Goal: Check status: Check status

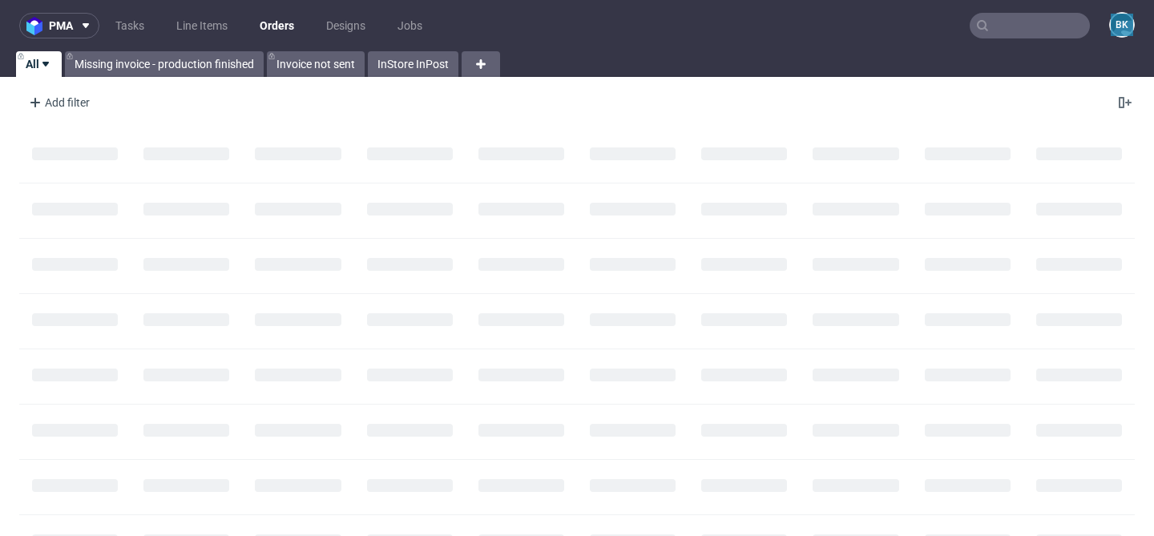
click at [1032, 29] on input "text" at bounding box center [1029, 26] width 120 height 26
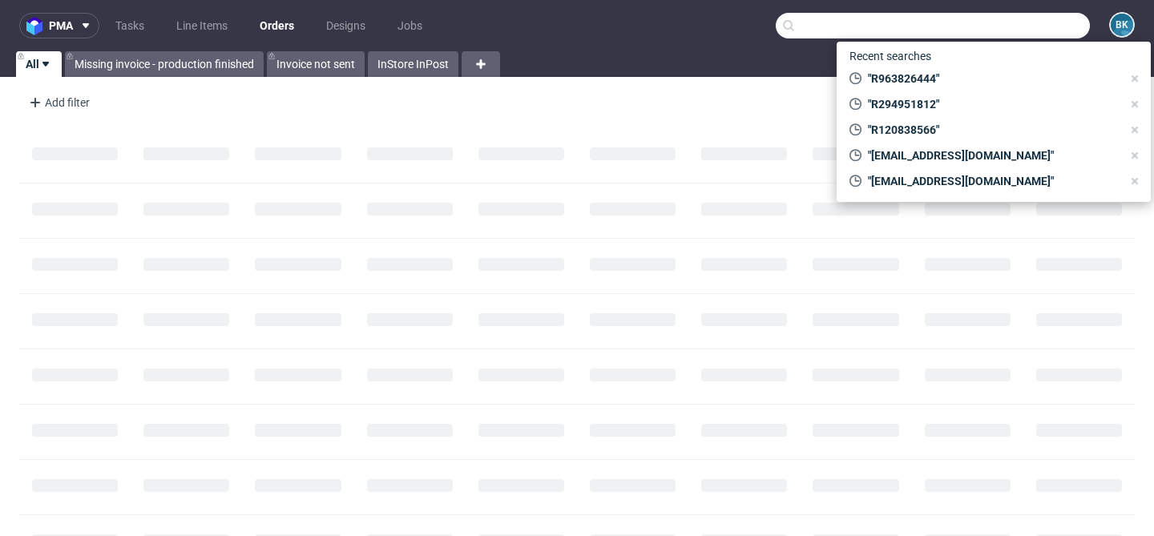
paste input "R348274428"
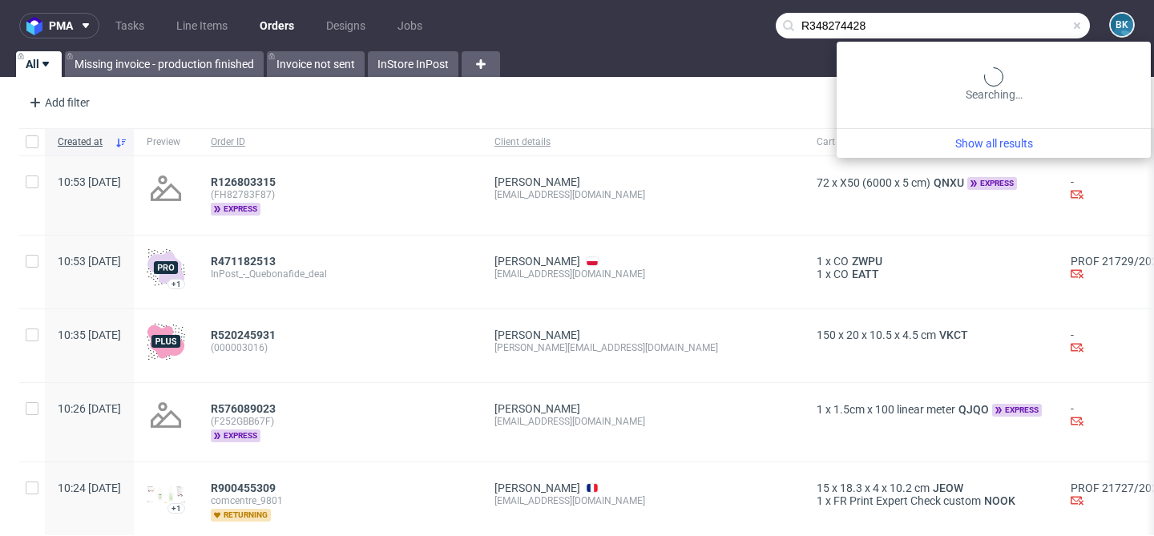
type input "R348274428"
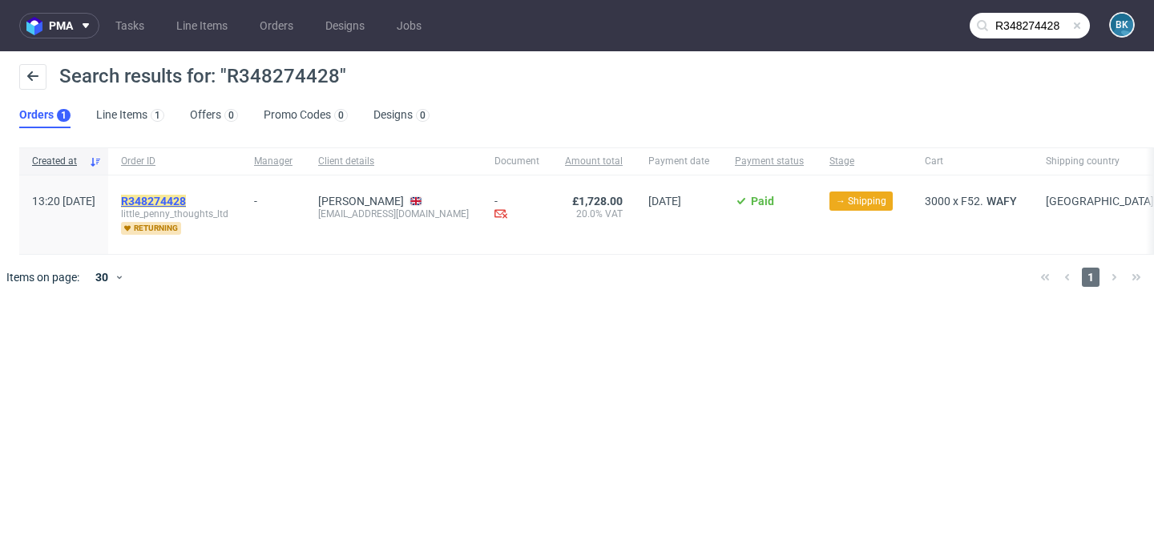
click at [186, 202] on mark "R348274428" at bounding box center [153, 201] width 65 height 13
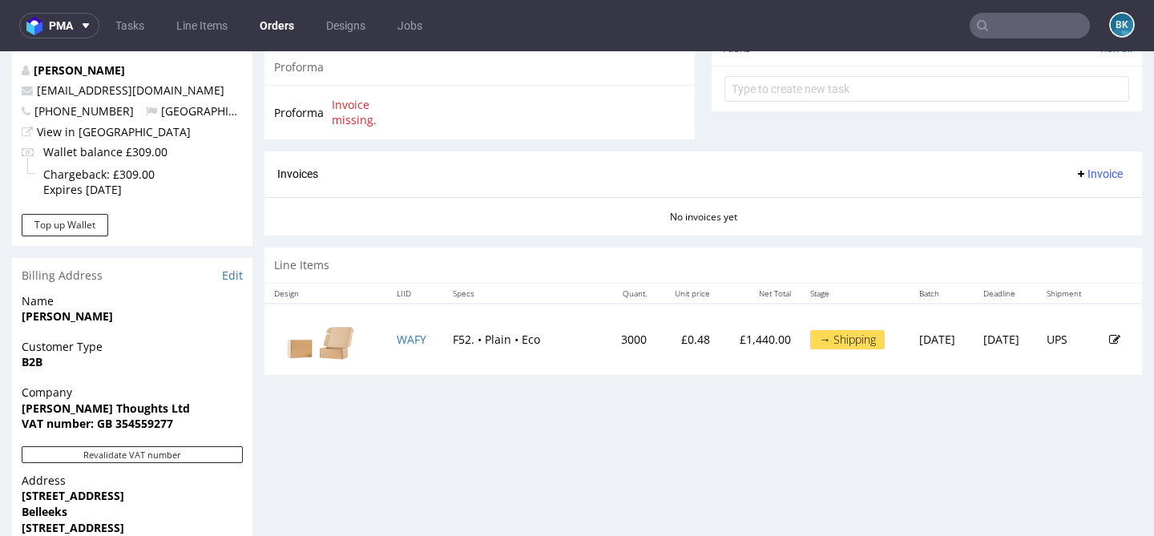
scroll to position [629, 0]
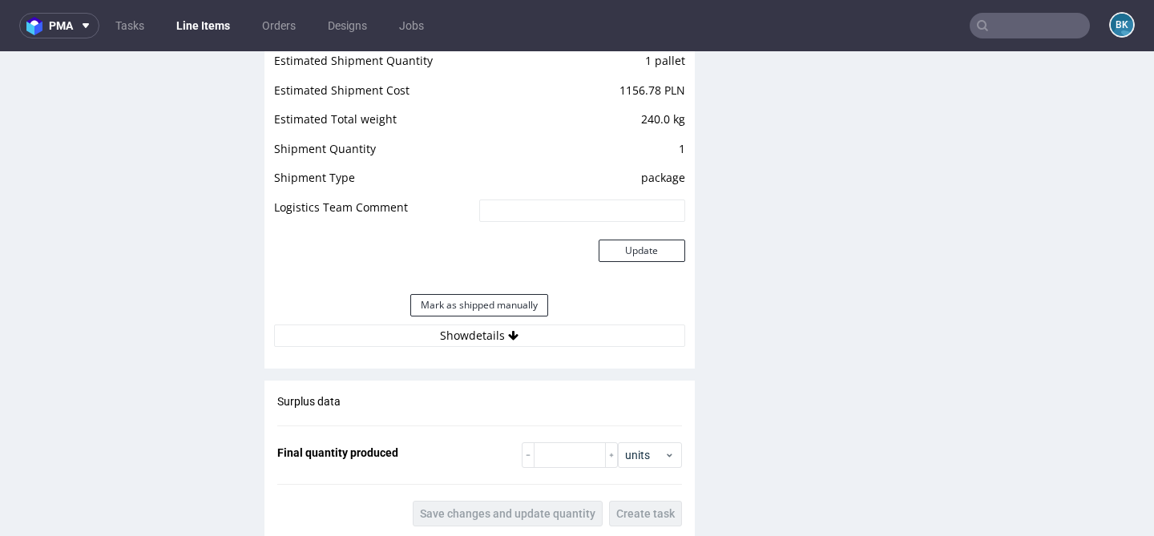
scroll to position [1617, 0]
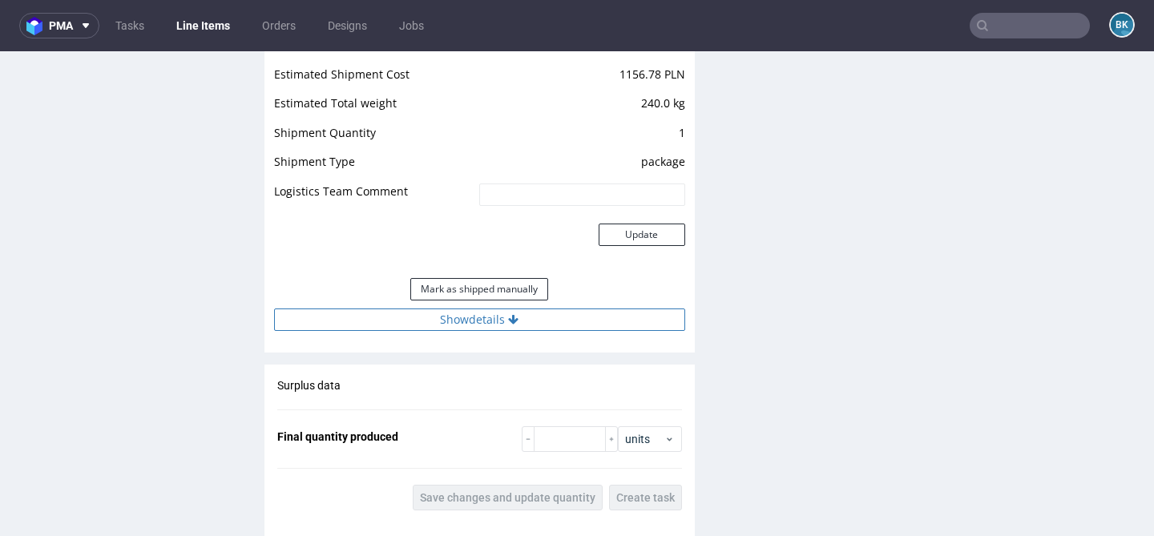
click at [494, 325] on button "Show details" at bounding box center [479, 319] width 411 height 22
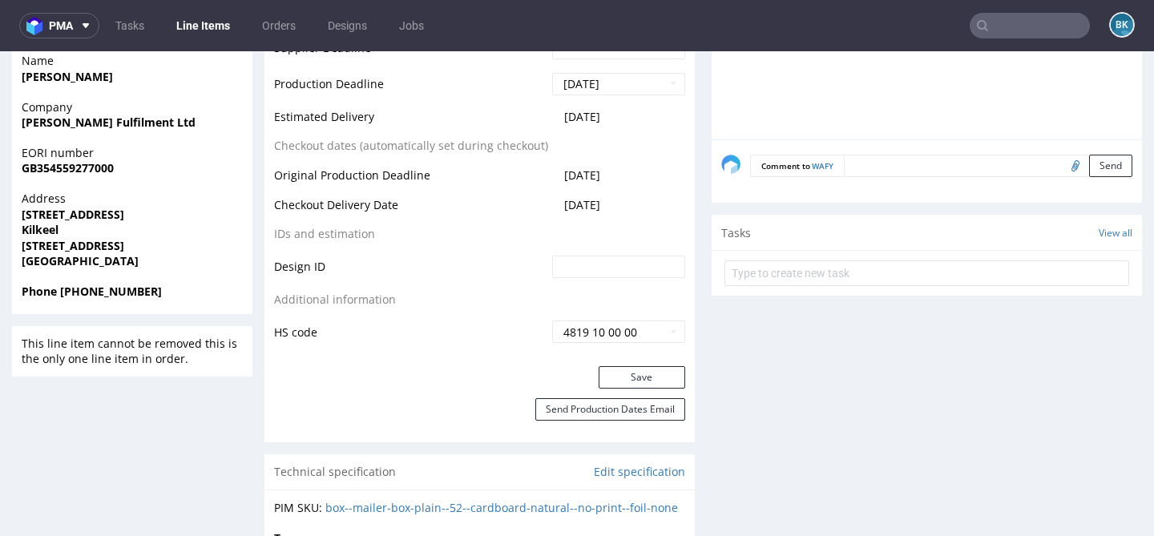
scroll to position [0, 0]
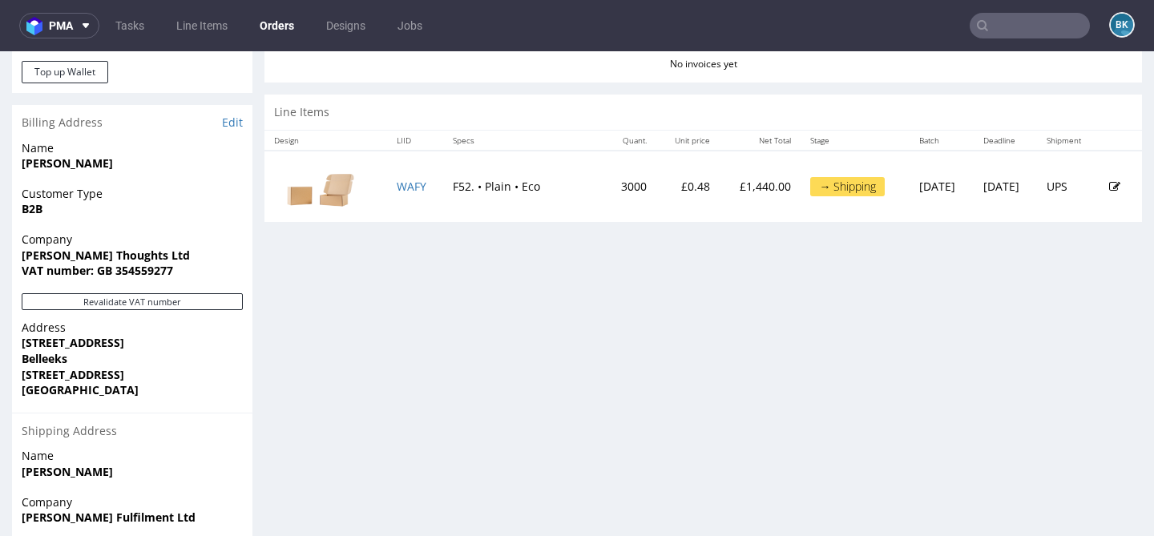
scroll to position [750, 0]
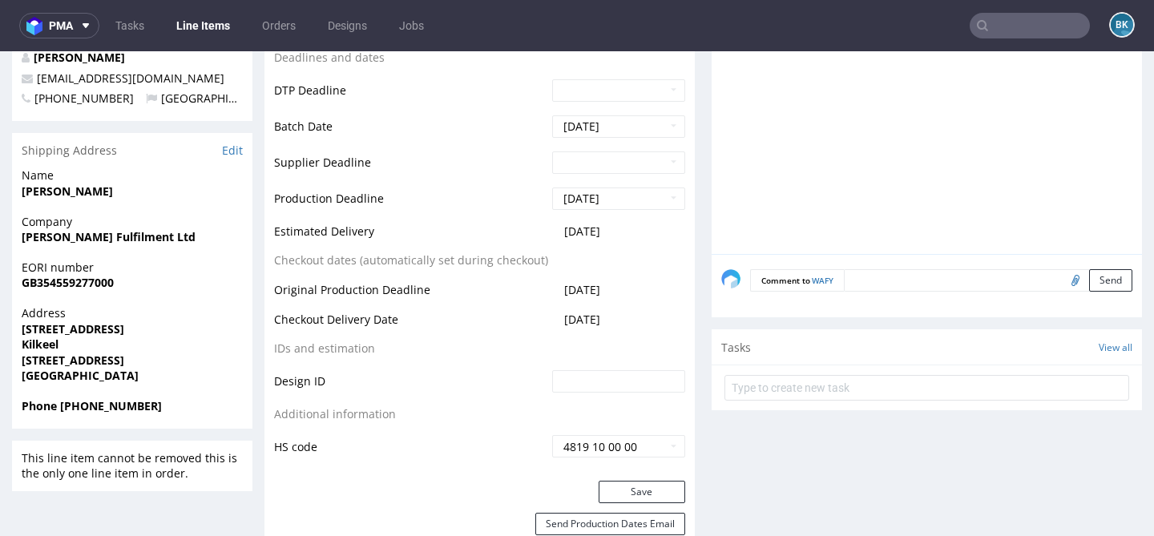
scroll to position [626, 0]
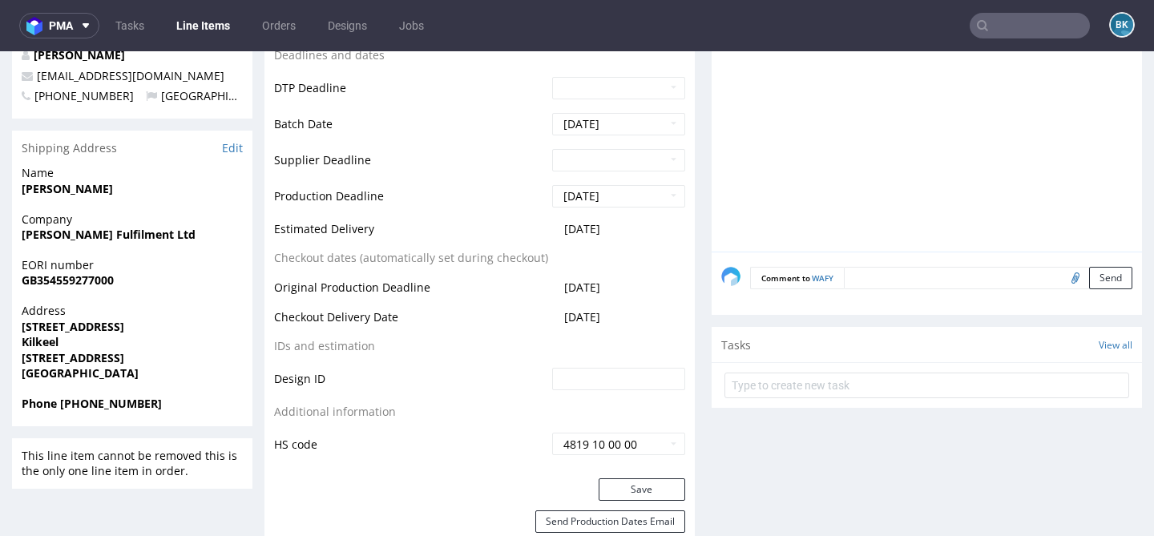
drag, startPoint x: 559, startPoint y: 230, endPoint x: 630, endPoint y: 230, distance: 70.5
click at [631, 230] on td "[DATE]" at bounding box center [616, 235] width 137 height 30
copy span "[DATE]"
click at [1018, 25] on input "text" at bounding box center [1029, 26] width 120 height 26
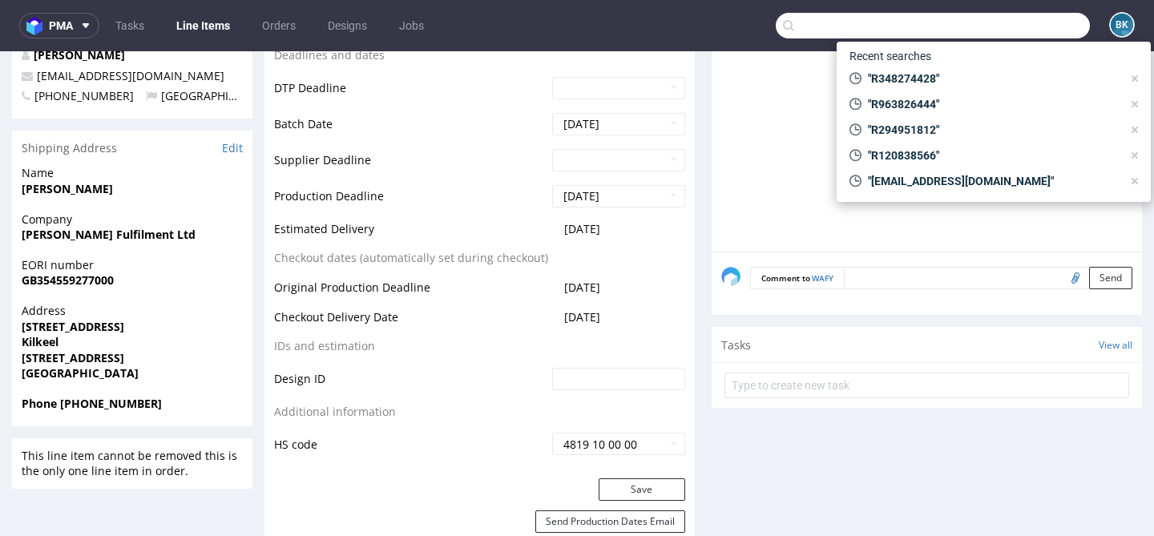
paste input "R348274428"
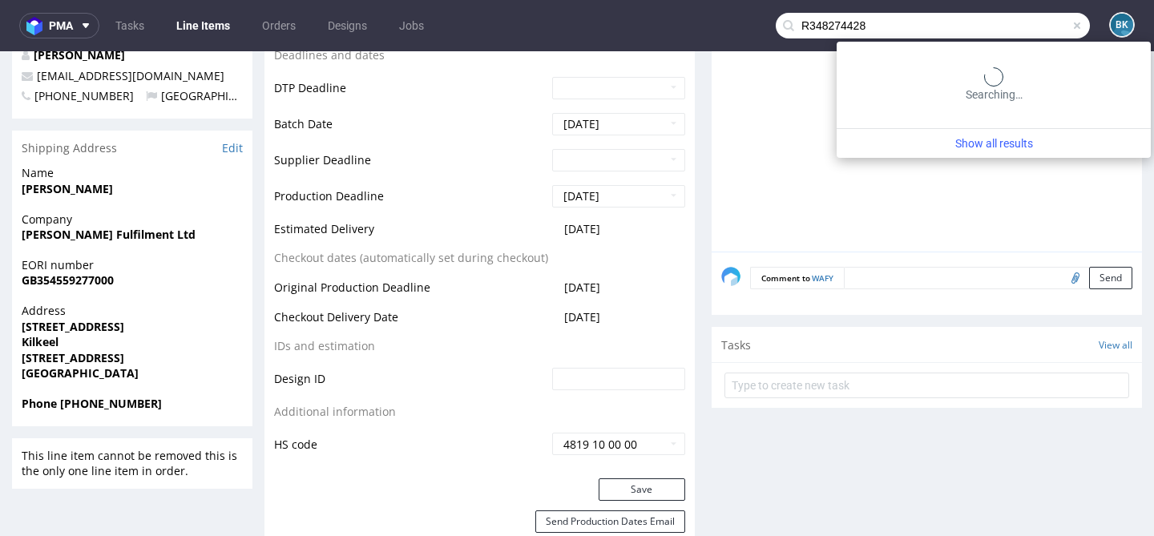
type input "R348274428"
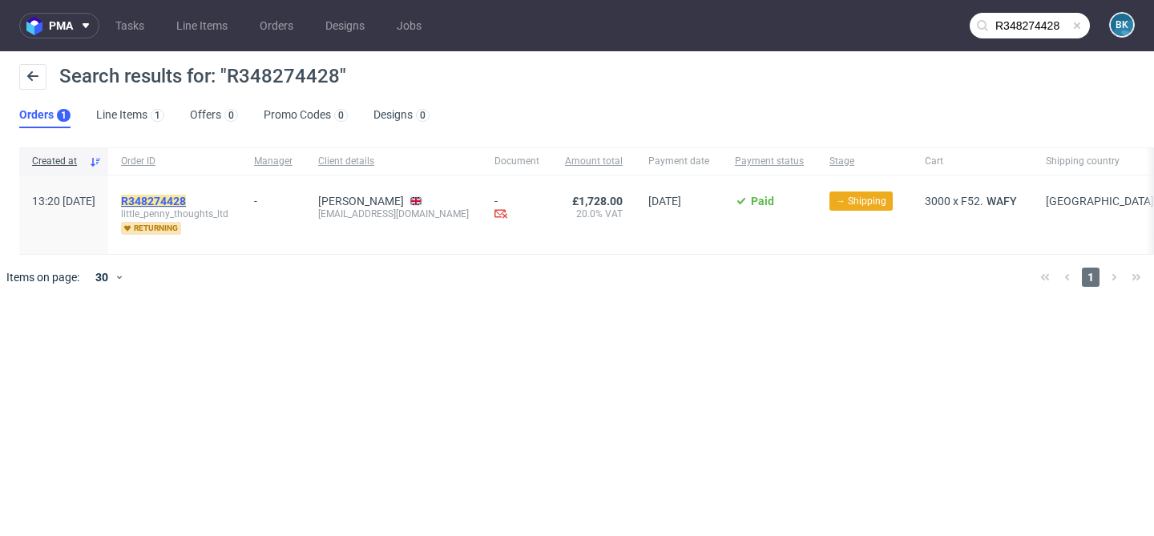
click at [178, 200] on mark "R348274428" at bounding box center [153, 201] width 65 height 13
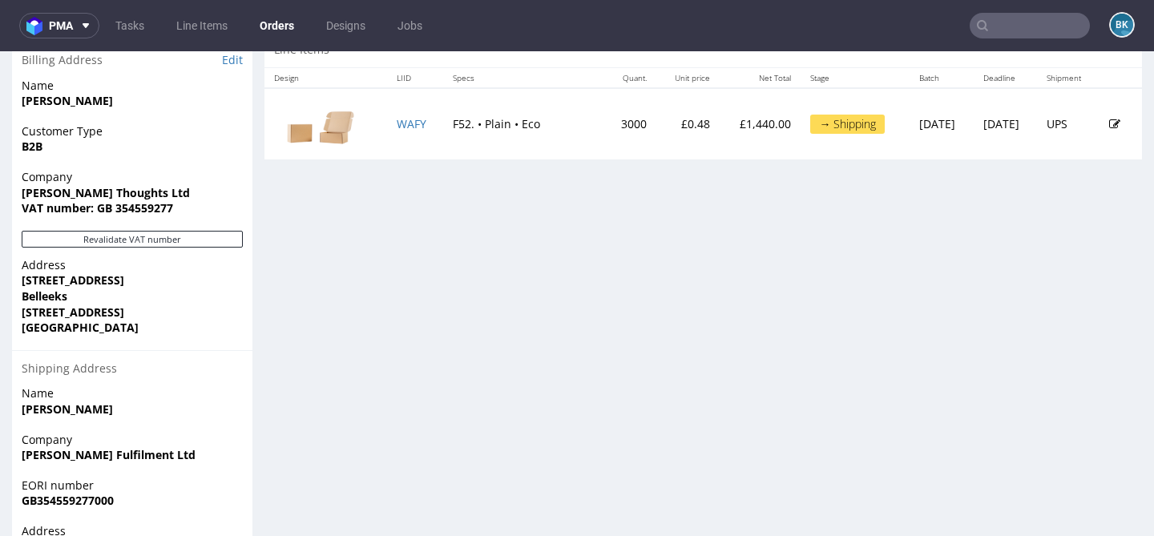
scroll to position [815, 0]
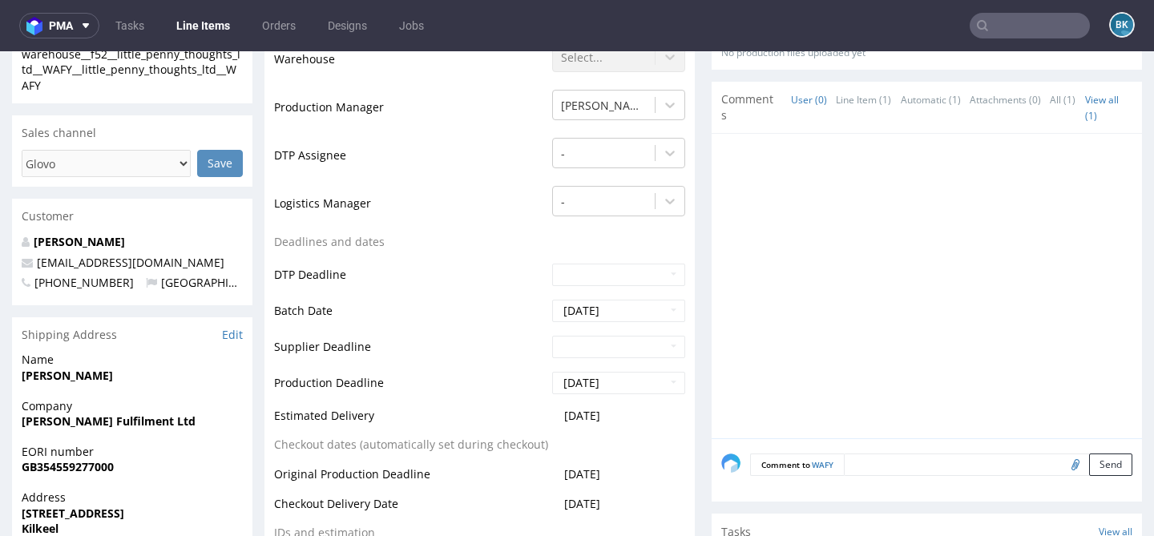
scroll to position [440, 0]
drag, startPoint x: 623, startPoint y: 413, endPoint x: 544, endPoint y: 413, distance: 79.3
click at [548, 413] on td "[DATE]" at bounding box center [616, 420] width 137 height 30
copy span "[DATE]"
click at [1018, 25] on input "text" at bounding box center [1029, 26] width 120 height 26
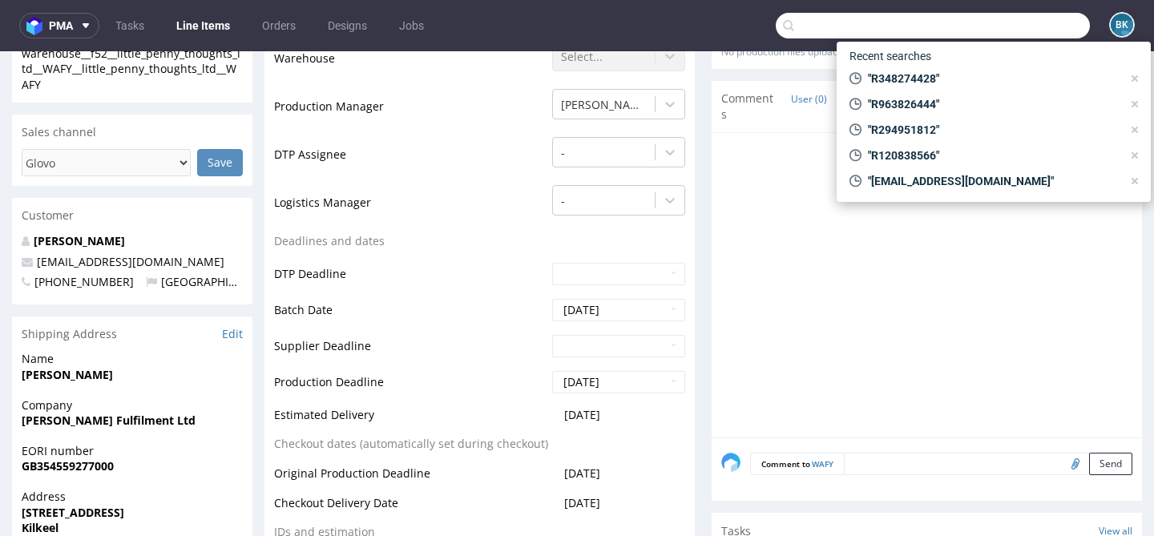
paste input "[EMAIL_ADDRESS][DOMAIN_NAME]"
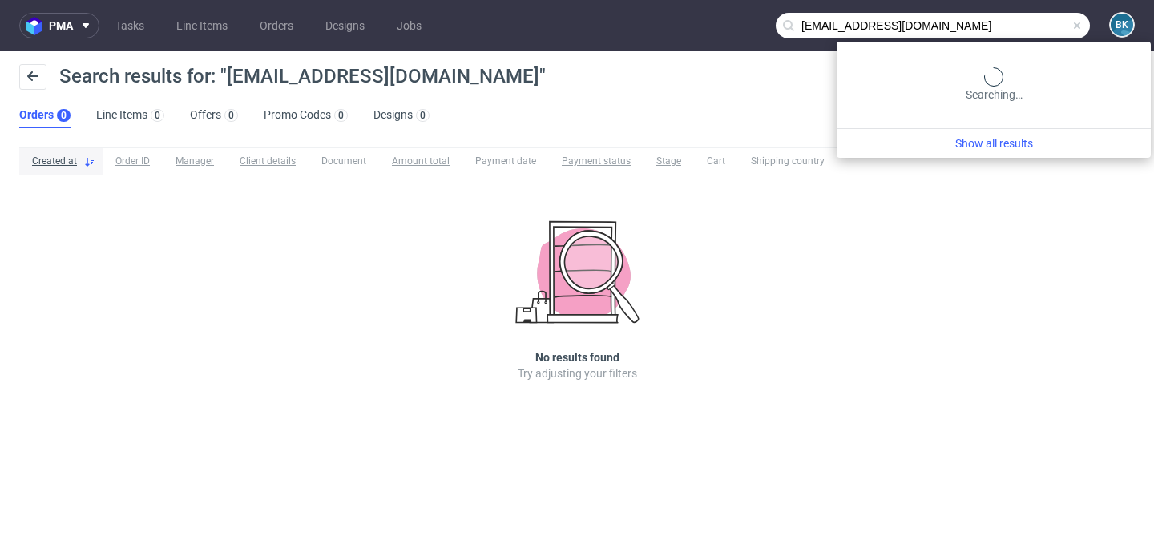
click at [1027, 22] on input "[EMAIL_ADDRESS][DOMAIN_NAME]" at bounding box center [933, 26] width 314 height 26
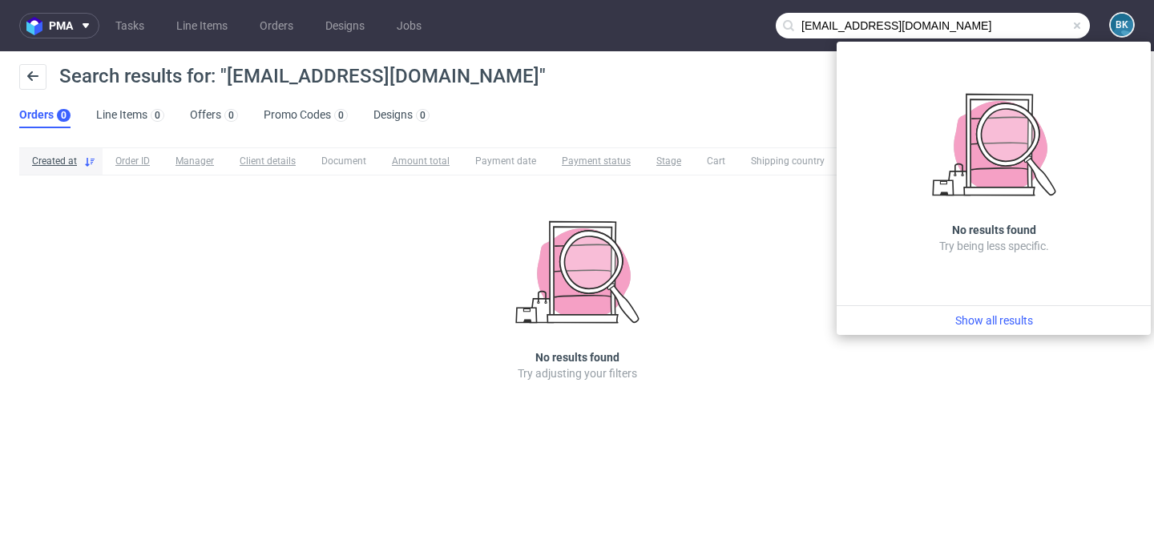
drag, startPoint x: 880, startPoint y: 26, endPoint x: 772, endPoint y: 23, distance: 107.4
click at [772, 23] on nav "pma Tasks Line Items Orders Designs Jobs [EMAIL_ADDRESS][DOMAIN_NAME] BK" at bounding box center [577, 25] width 1154 height 51
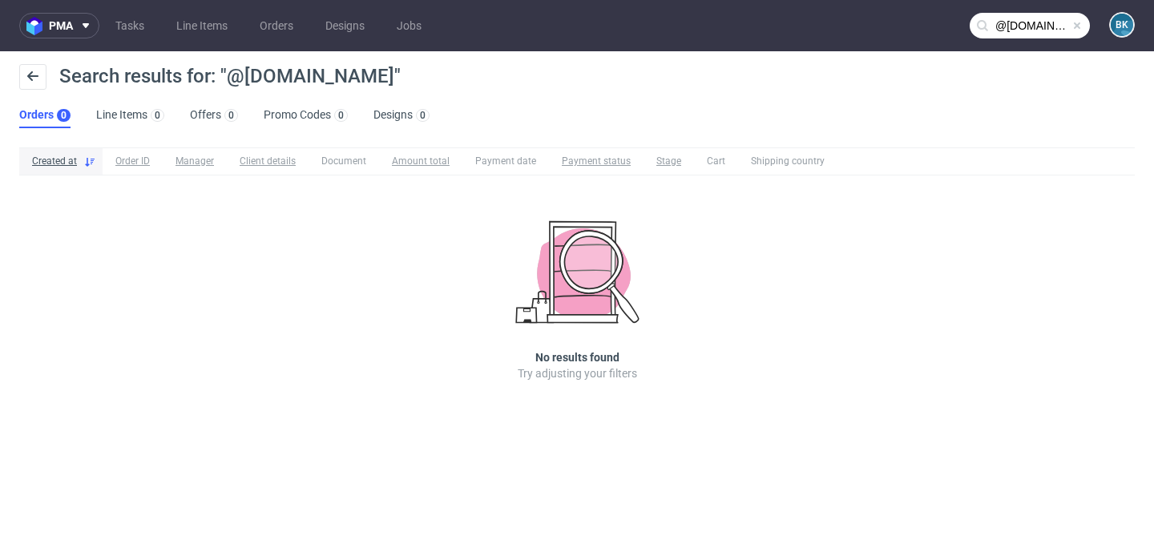
click at [1006, 19] on input "@[DOMAIN_NAME]" at bounding box center [1029, 26] width 120 height 26
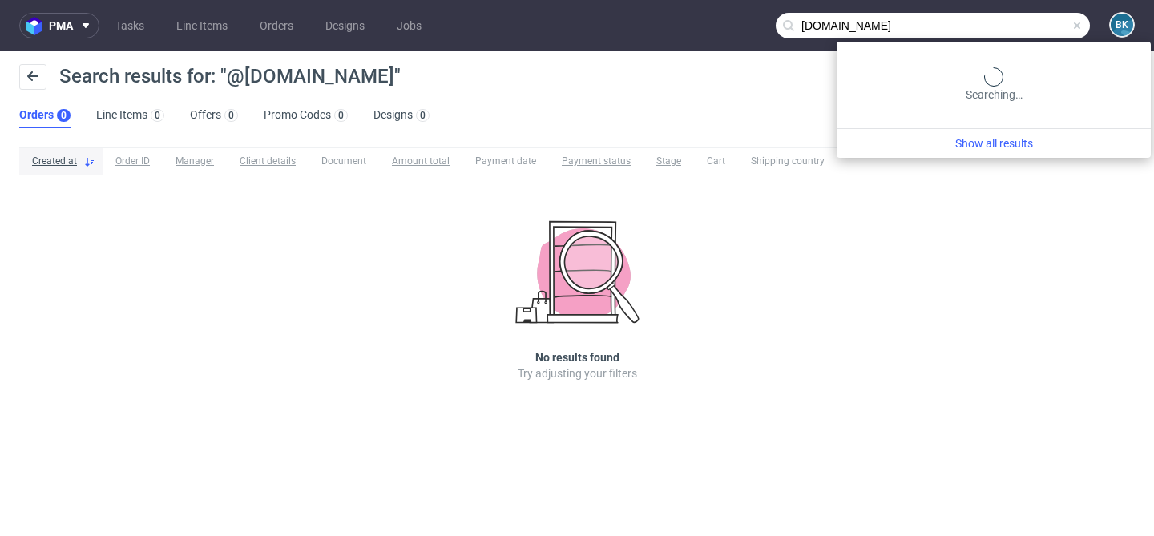
type input "[DOMAIN_NAME]"
